Goal: Transaction & Acquisition: Book appointment/travel/reservation

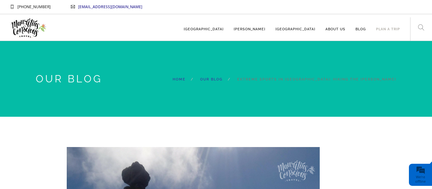
click at [388, 32] on div "PLAN A TRIP" at bounding box center [388, 29] width 24 height 23
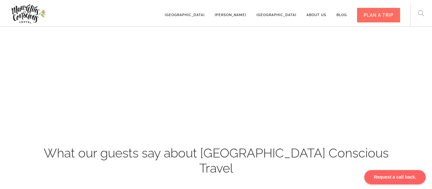
scroll to position [224, 0]
click at [375, 16] on div "PLAN A TRIP" at bounding box center [378, 15] width 43 height 15
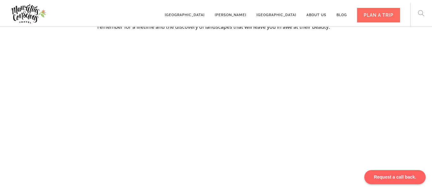
scroll to position [155, 0]
click at [399, 180] on div "Request a call back." at bounding box center [394, 178] width 61 height 14
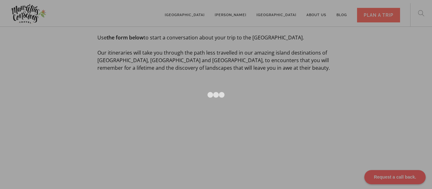
scroll to position [116, 0]
